Goal: Book appointment/travel/reservation

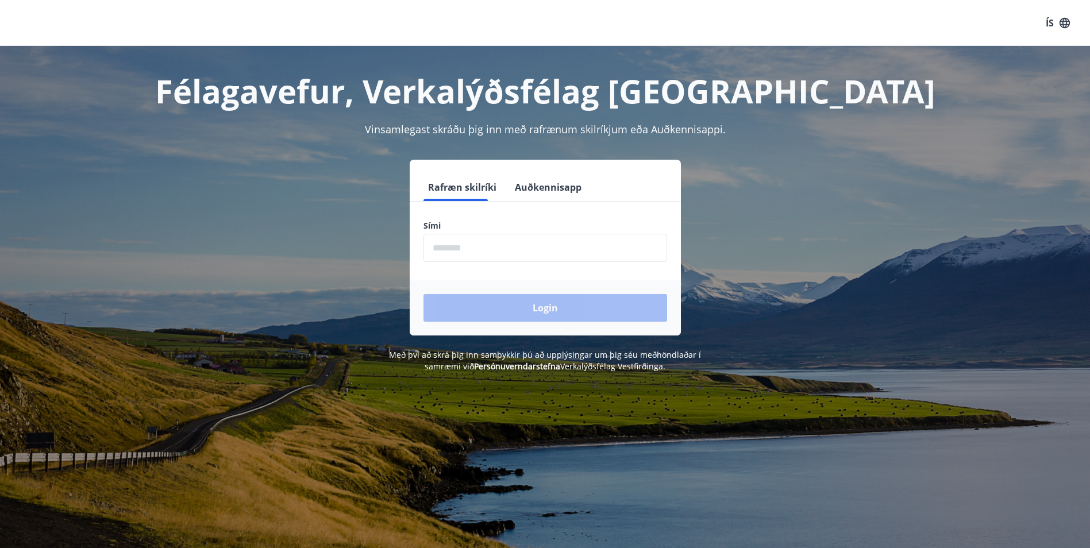
click at [447, 247] on input "phone" at bounding box center [545, 248] width 244 height 28
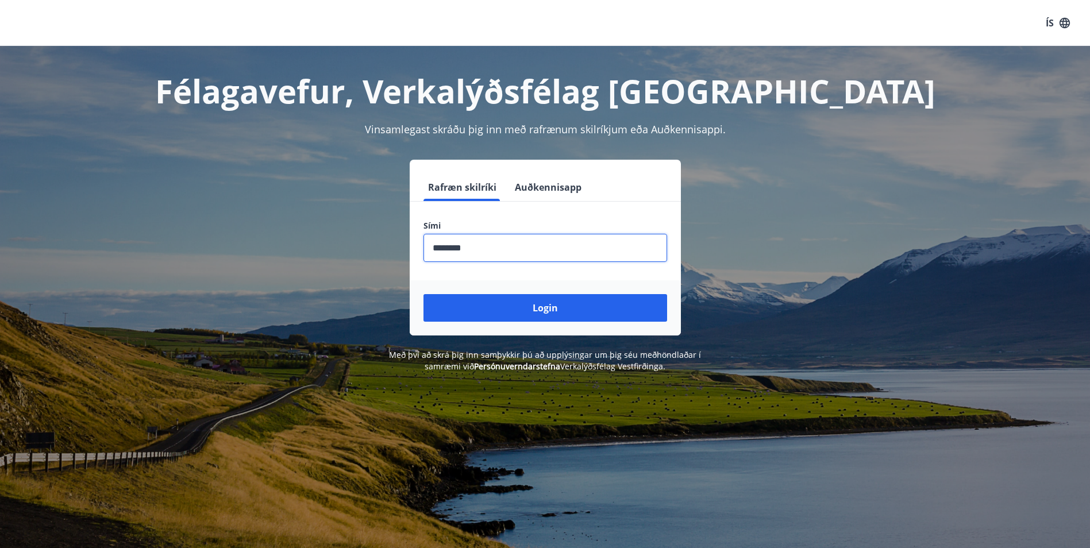
type input "********"
click at [423, 294] on button "Login" at bounding box center [545, 308] width 244 height 28
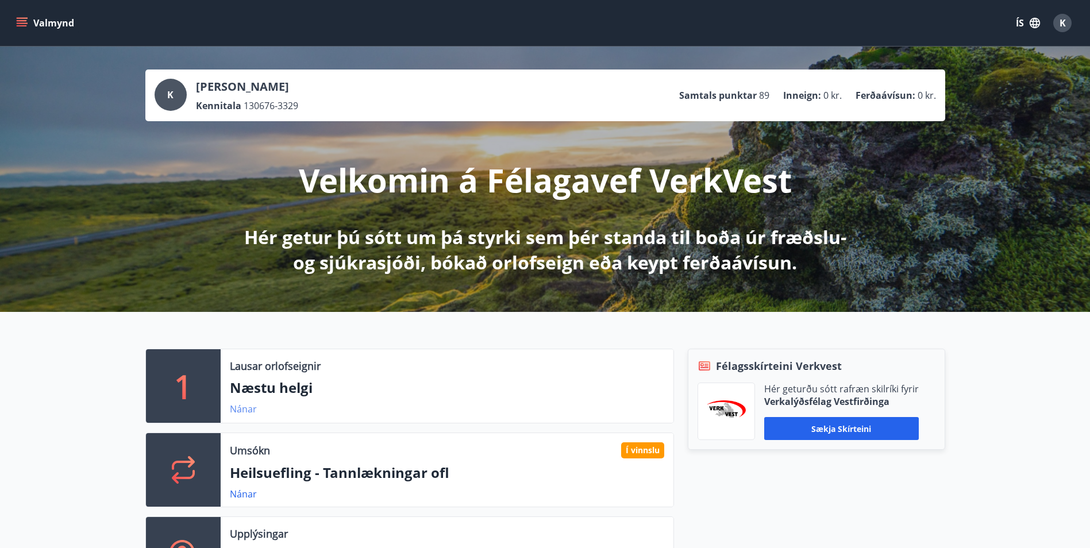
click at [248, 405] on link "Nánar" at bounding box center [243, 409] width 27 height 13
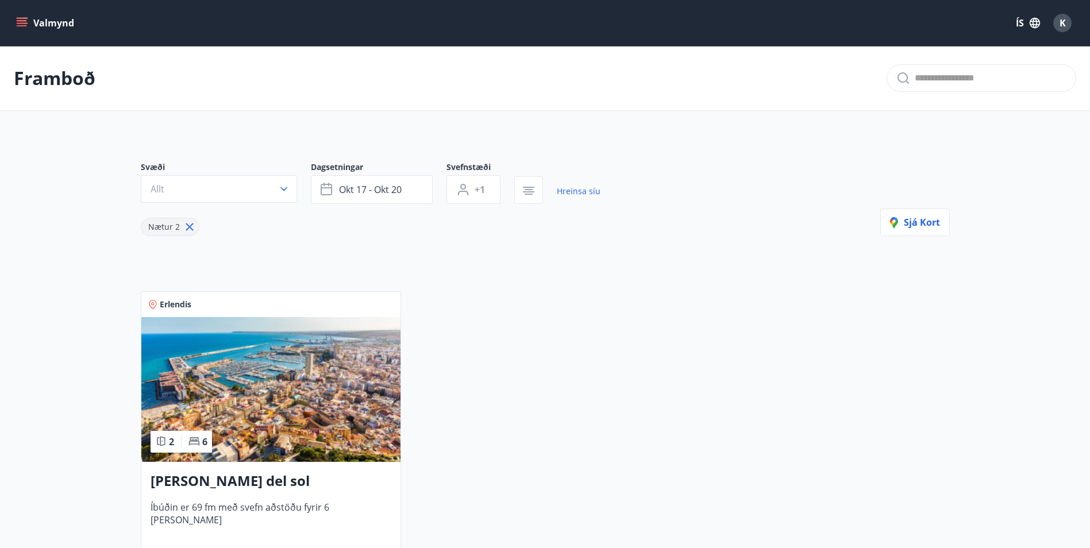
click at [52, 28] on button "Valmynd" at bounding box center [46, 23] width 65 height 21
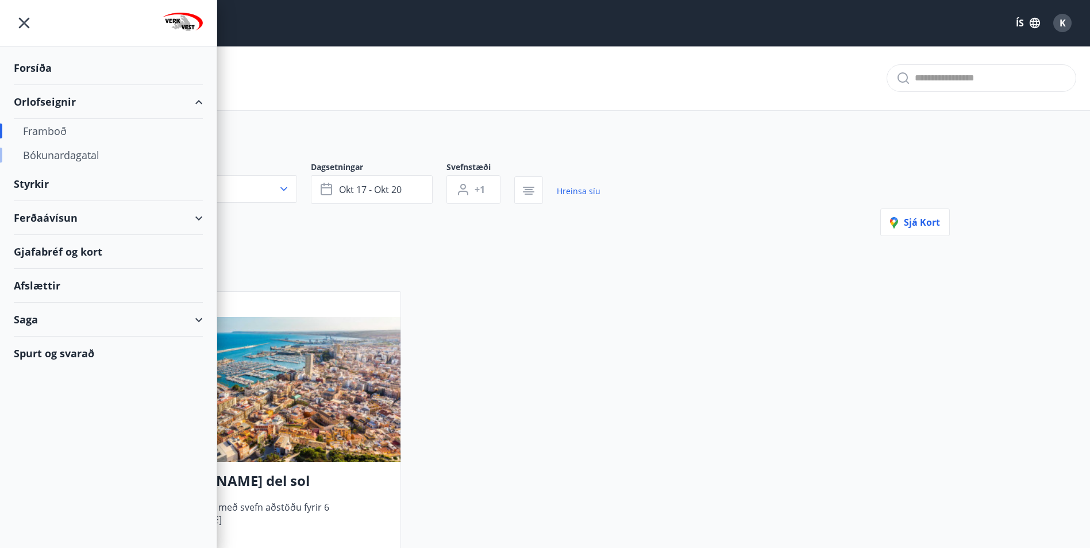
click at [61, 155] on div "Bókunardagatal" at bounding box center [108, 155] width 171 height 24
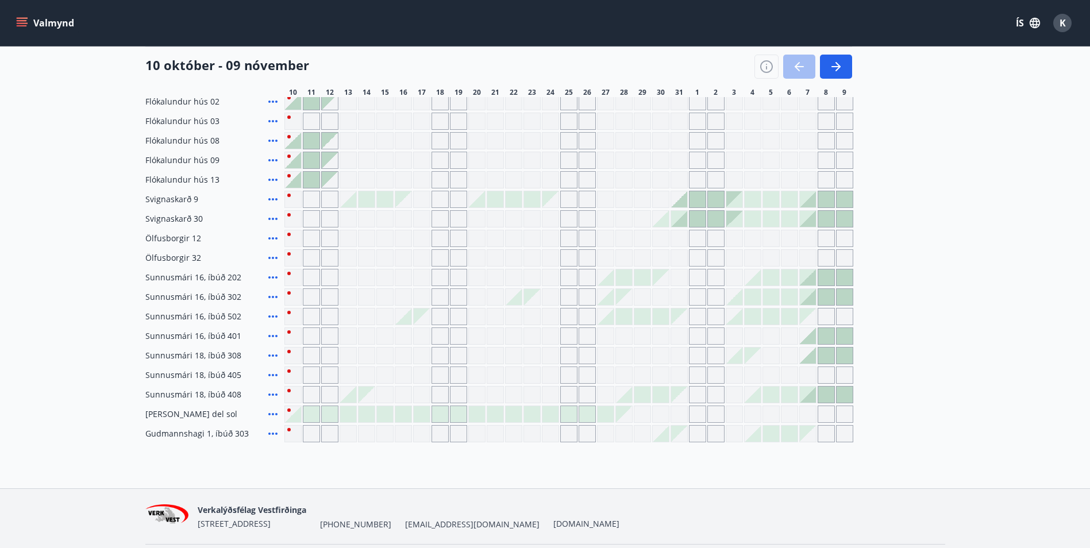
scroll to position [98, 0]
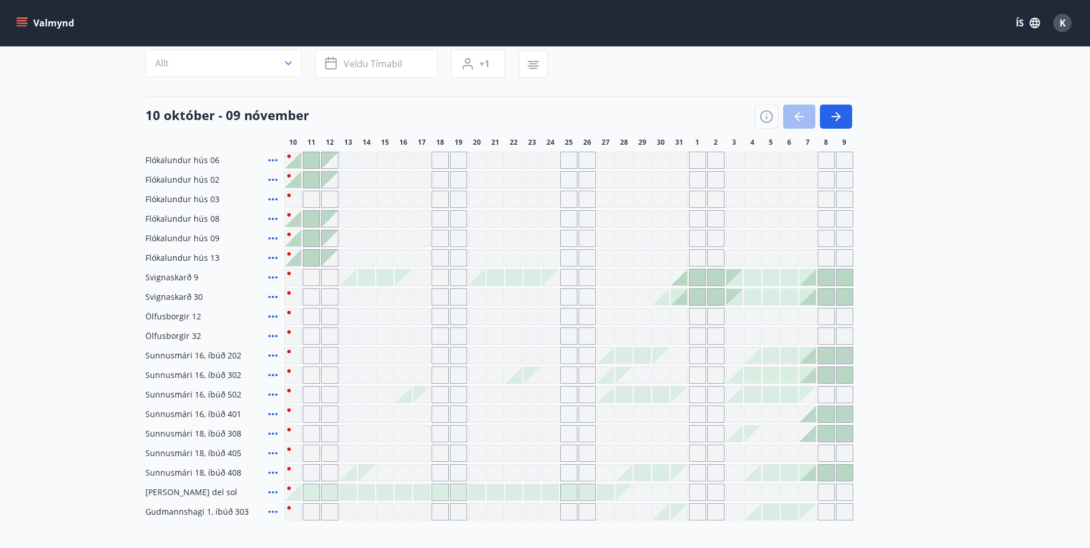
click at [408, 398] on div at bounding box center [403, 395] width 16 height 16
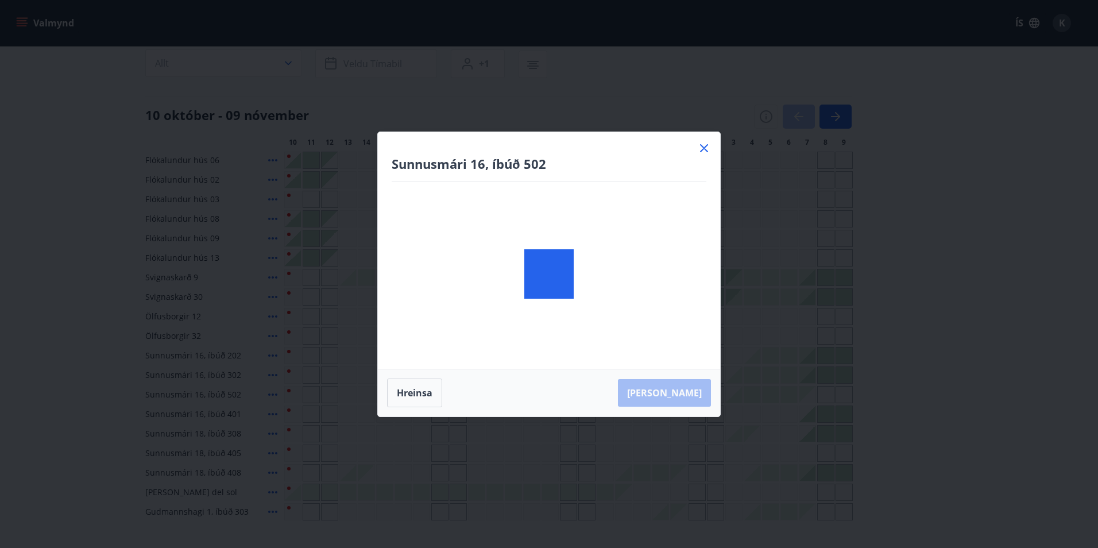
click at [416, 392] on body "Valmynd ÍS K Bókunardagatal Svæði Allt Dagsetningar Veldu tímabil Svefnstæði +1…" at bounding box center [549, 281] width 1098 height 759
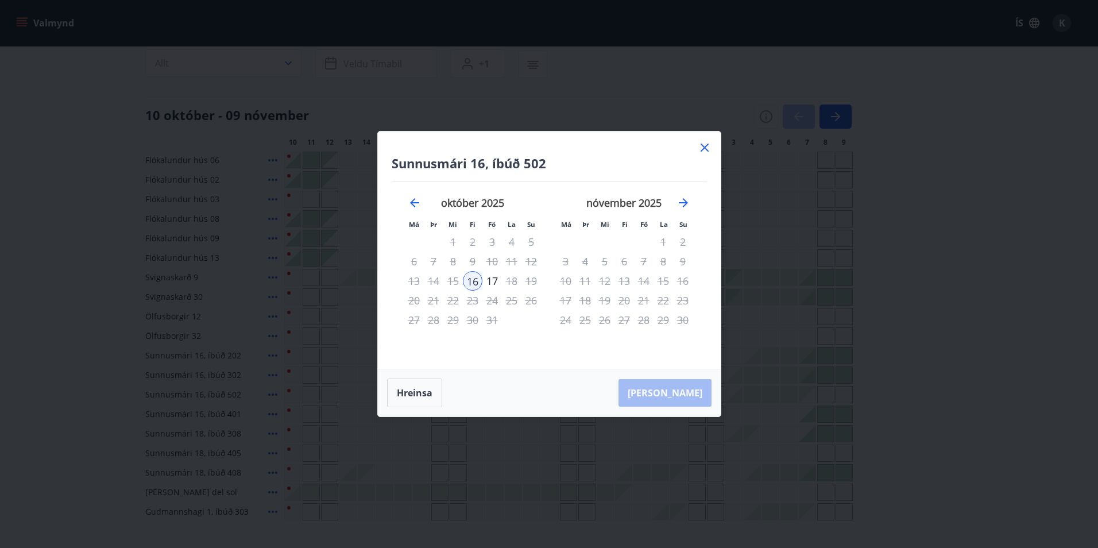
click at [705, 148] on icon at bounding box center [705, 148] width 14 height 14
click at [418, 391] on div "Gráir dagar eru ekki bókanlegir" at bounding box center [422, 395] width 16 height 16
click at [418, 397] on div "Gráir dagar eru ekki bókanlegir" at bounding box center [422, 395] width 16 height 16
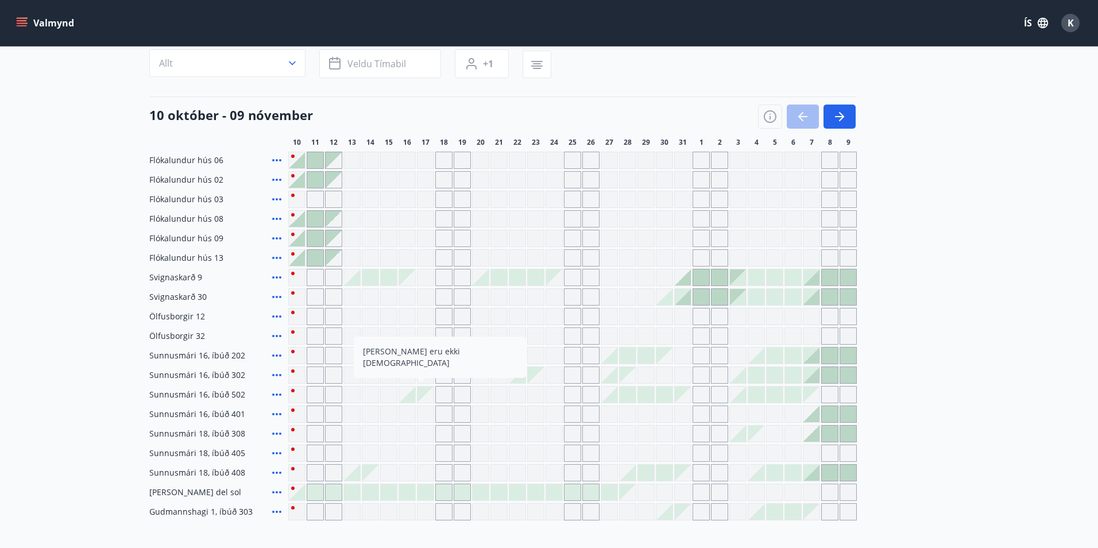
click at [704, 147] on div "Svæði Allt Dagsetningar Veldu tímabil Svefnstæði +1 [DATE] - [DATE] 11 12 13 14…" at bounding box center [549, 278] width 800 height 485
click at [705, 146] on div "1" at bounding box center [701, 142] width 17 height 9
click at [426, 391] on div "Gráir dagar eru ekki bókanlegir" at bounding box center [426, 395] width 16 height 16
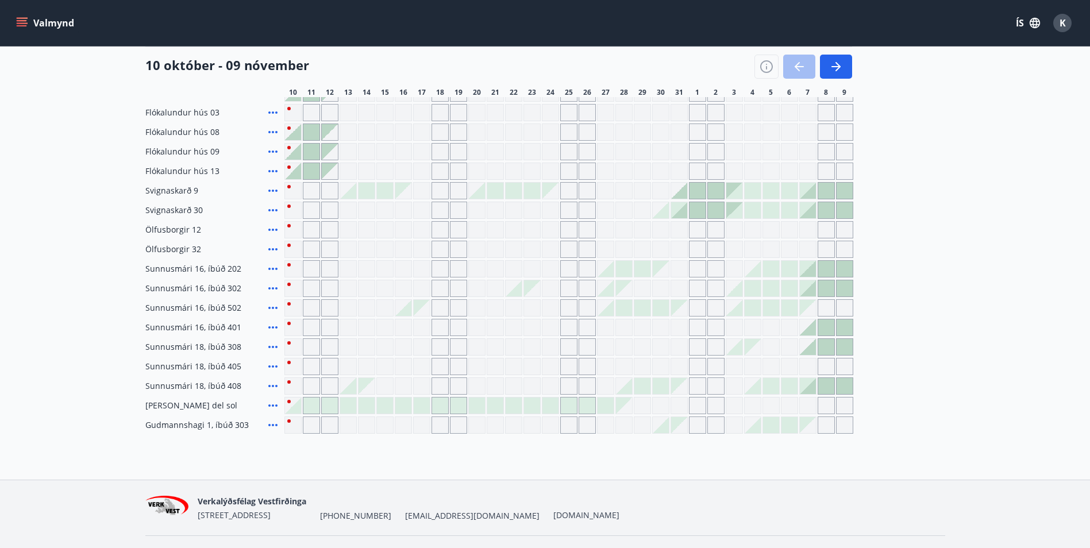
scroll to position [213, 0]
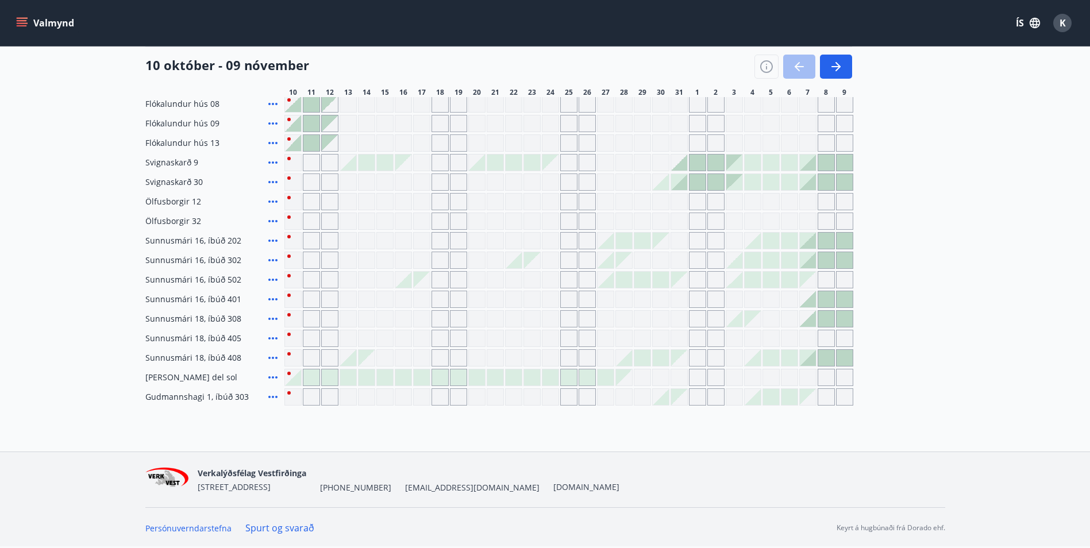
click at [430, 492] on span "[EMAIL_ADDRESS][DOMAIN_NAME]" at bounding box center [472, 487] width 134 height 11
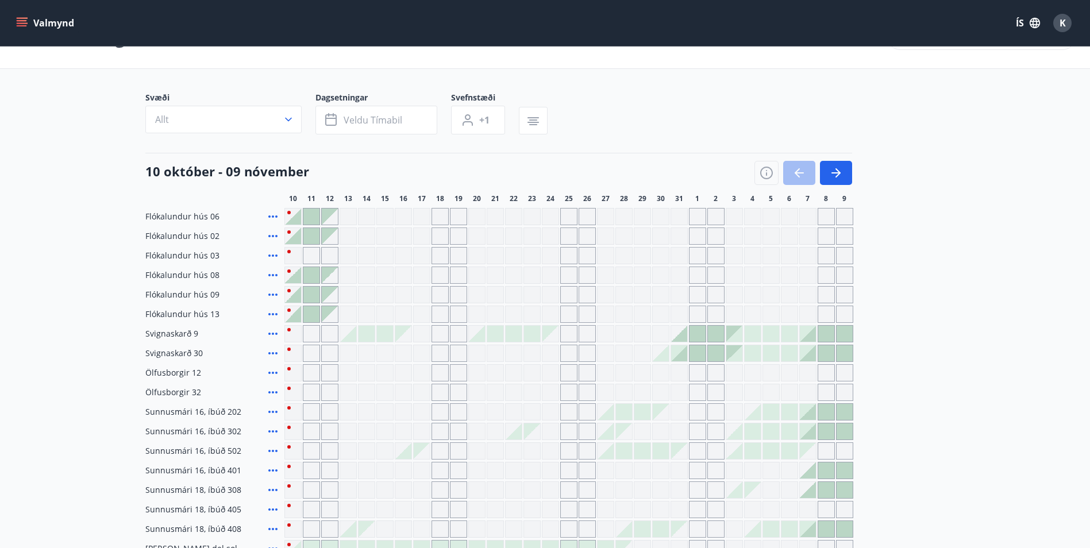
scroll to position [41, 0]
click at [838, 174] on icon "button" at bounding box center [835, 173] width 9 height 1
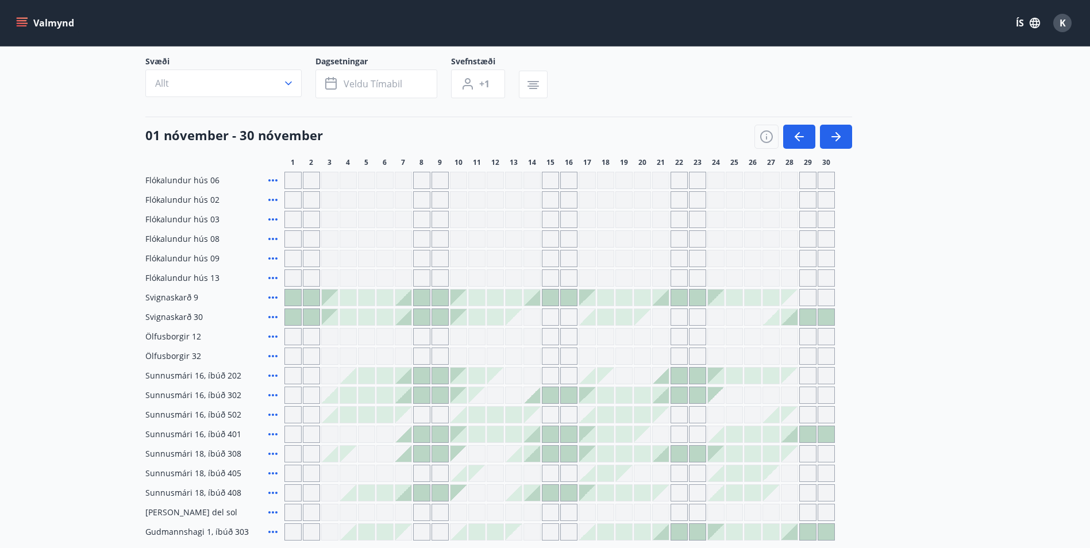
scroll to position [98, 0]
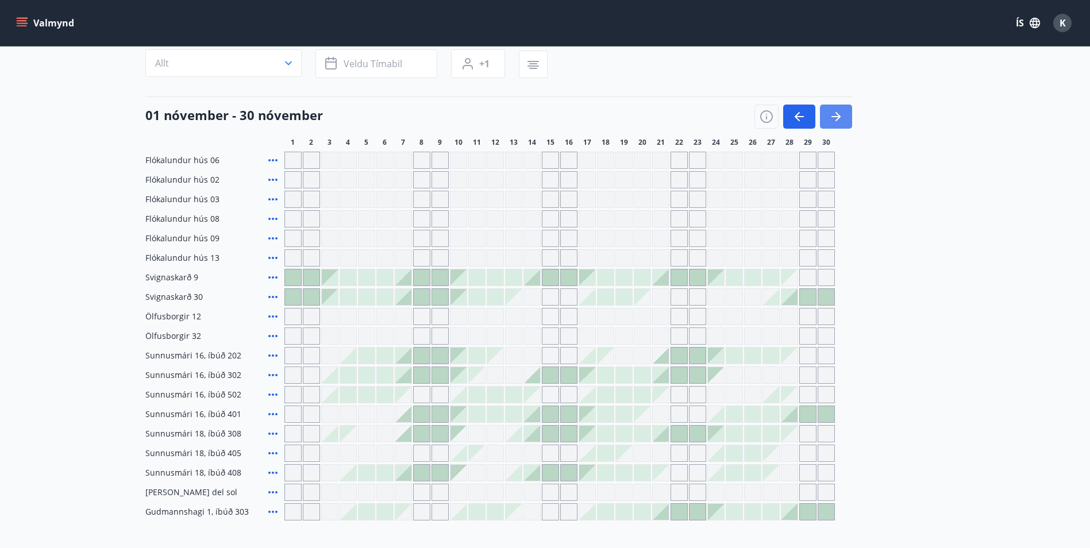
click at [838, 114] on icon "button" at bounding box center [836, 117] width 14 height 14
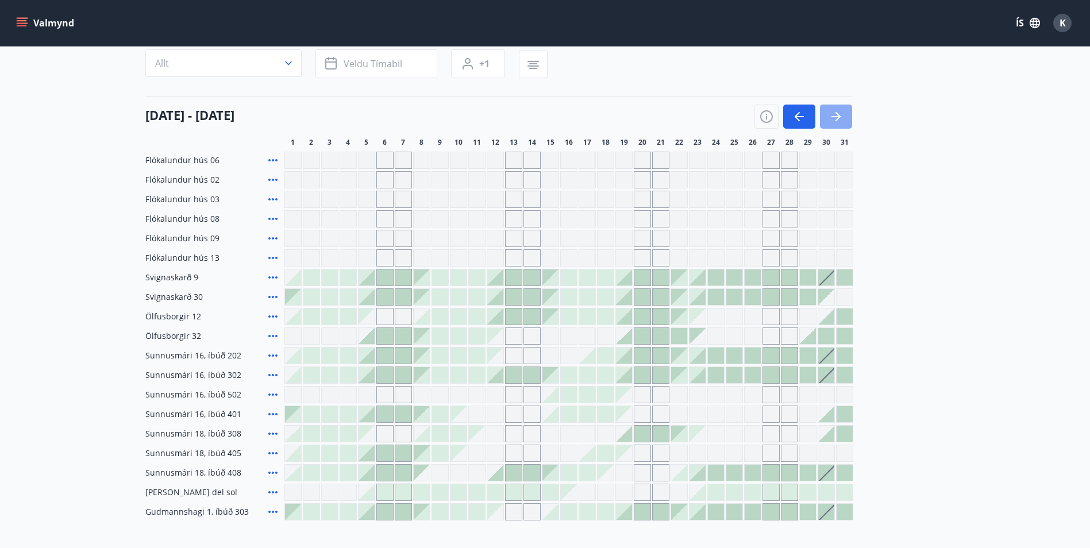
click at [838, 114] on icon "button" at bounding box center [836, 117] width 14 height 14
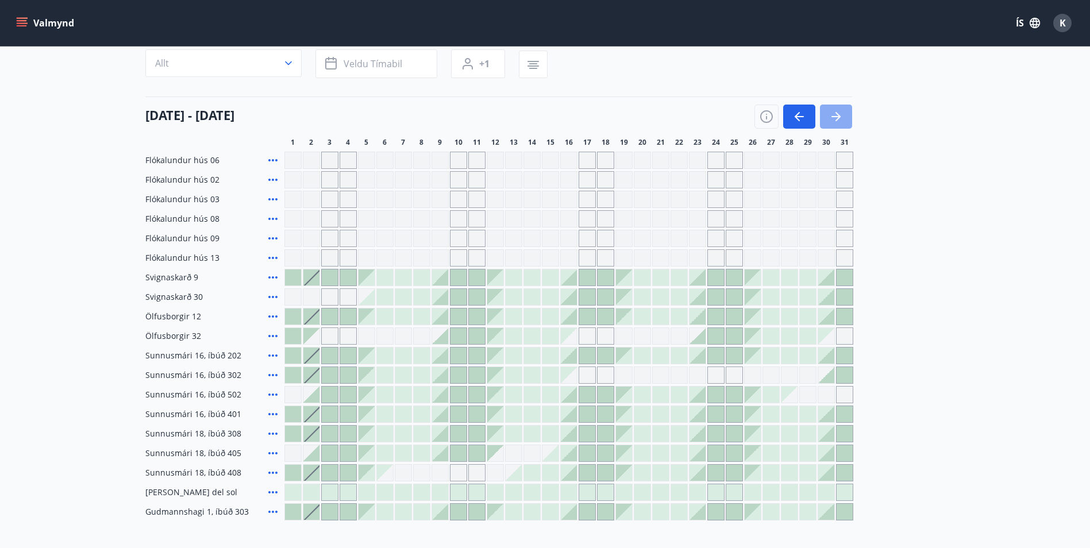
click at [838, 114] on icon "button" at bounding box center [836, 117] width 14 height 14
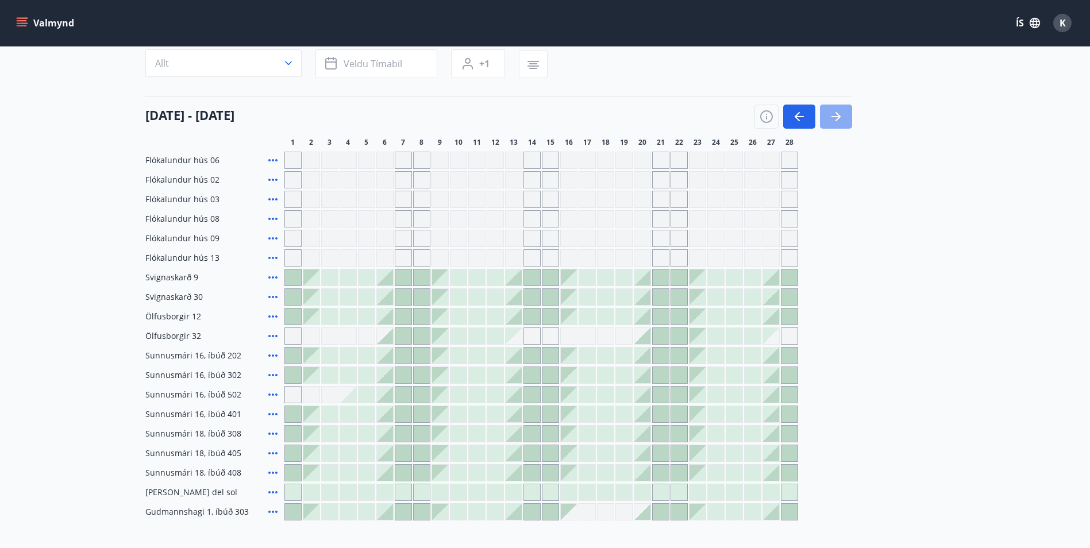
click at [838, 114] on icon "button" at bounding box center [836, 117] width 14 height 14
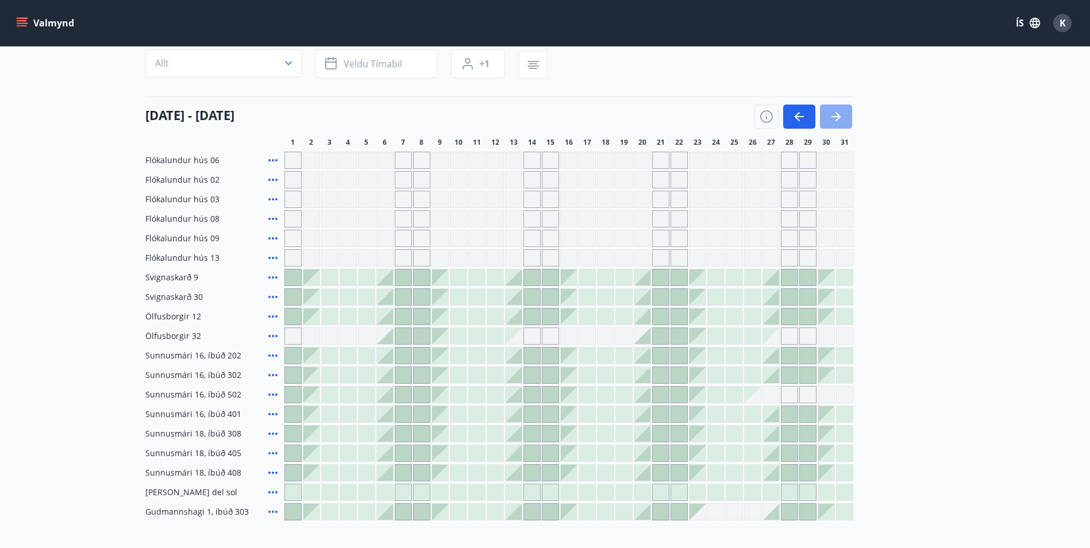
click at [837, 114] on icon "button" at bounding box center [837, 116] width 5 height 9
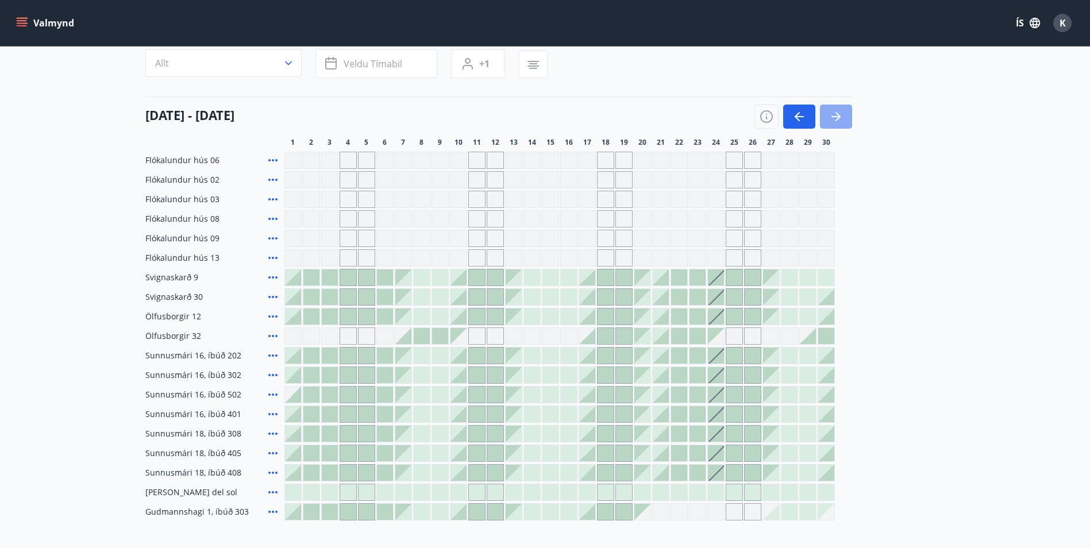
click at [835, 114] on icon "button" at bounding box center [836, 117] width 14 height 14
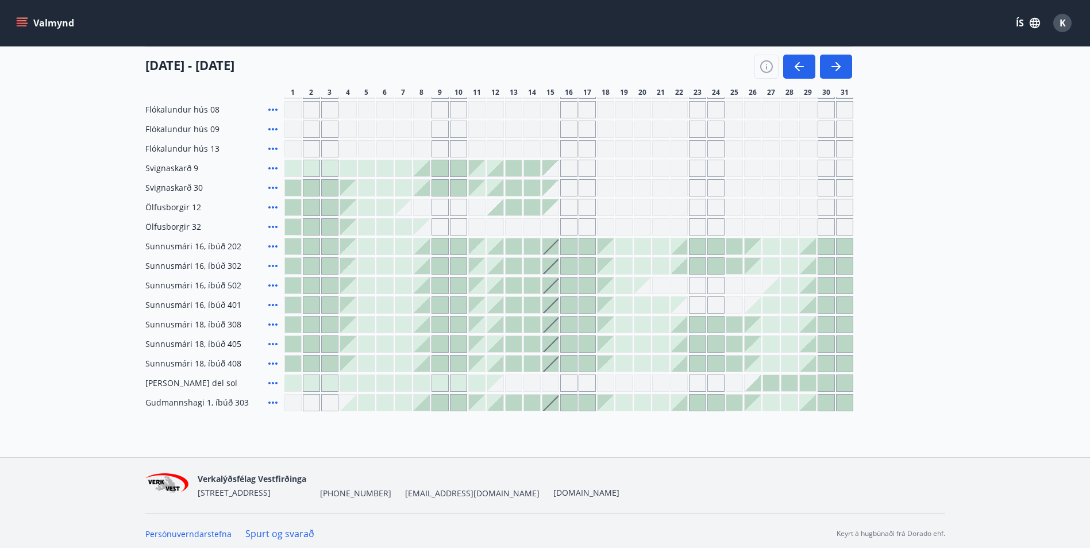
scroll to position [213, 0]
